Goal: Find specific page/section: Find specific page/section

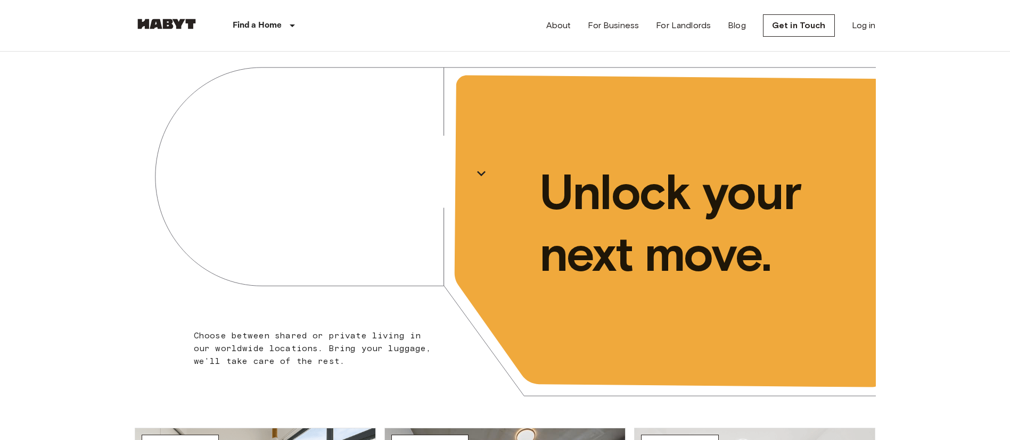
click at [343, 179] on p "[GEOGRAPHIC_DATA]" at bounding box center [301, 173] width 333 height 43
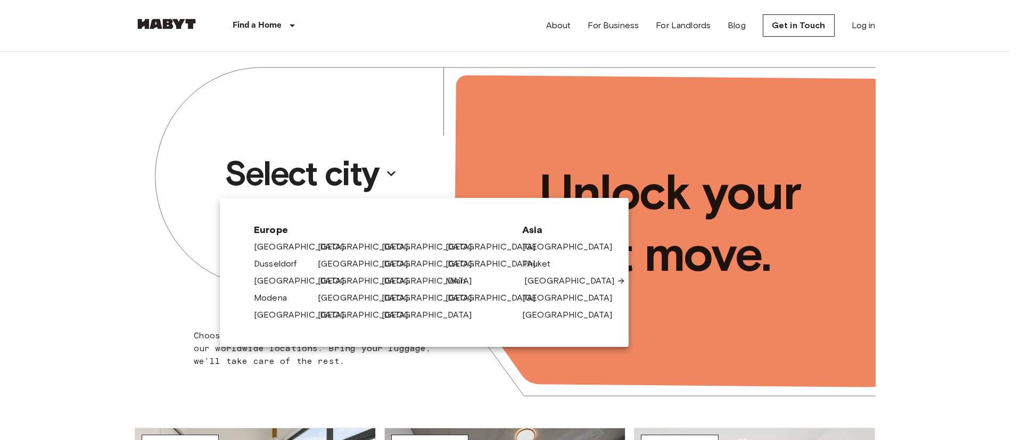
click at [537, 284] on link "[GEOGRAPHIC_DATA]" at bounding box center [574, 281] width 101 height 13
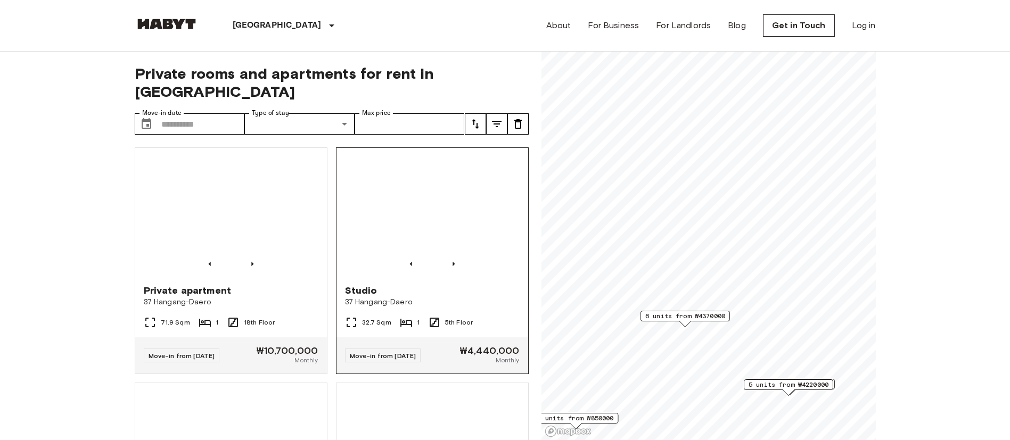
scroll to position [160, 0]
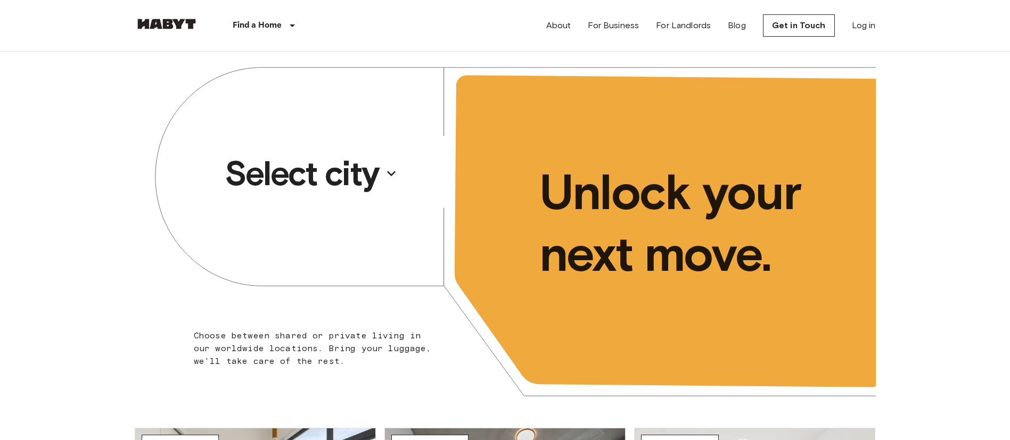
click at [332, 160] on p "Select city" at bounding box center [302, 173] width 154 height 43
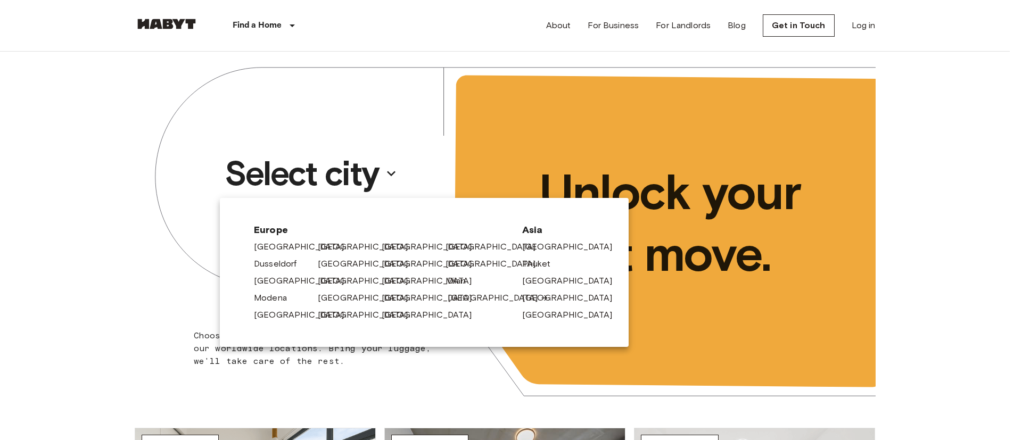
click at [484, 298] on link "[GEOGRAPHIC_DATA]" at bounding box center [498, 298] width 101 height 13
